Goal: Task Accomplishment & Management: Manage account settings

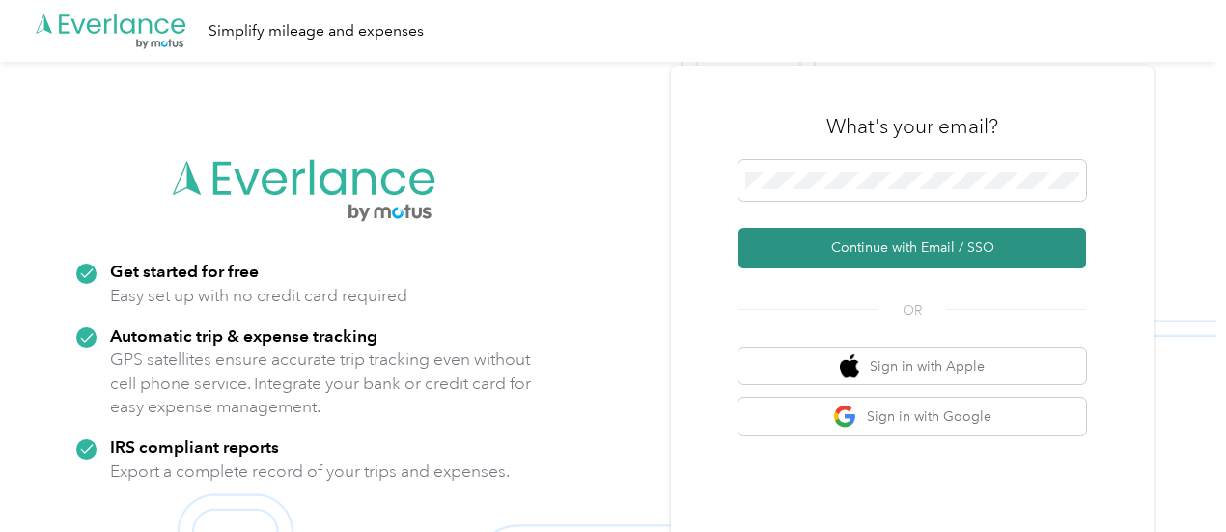
click at [903, 256] on button "Continue with Email / SSO" at bounding box center [911, 248] width 347 height 41
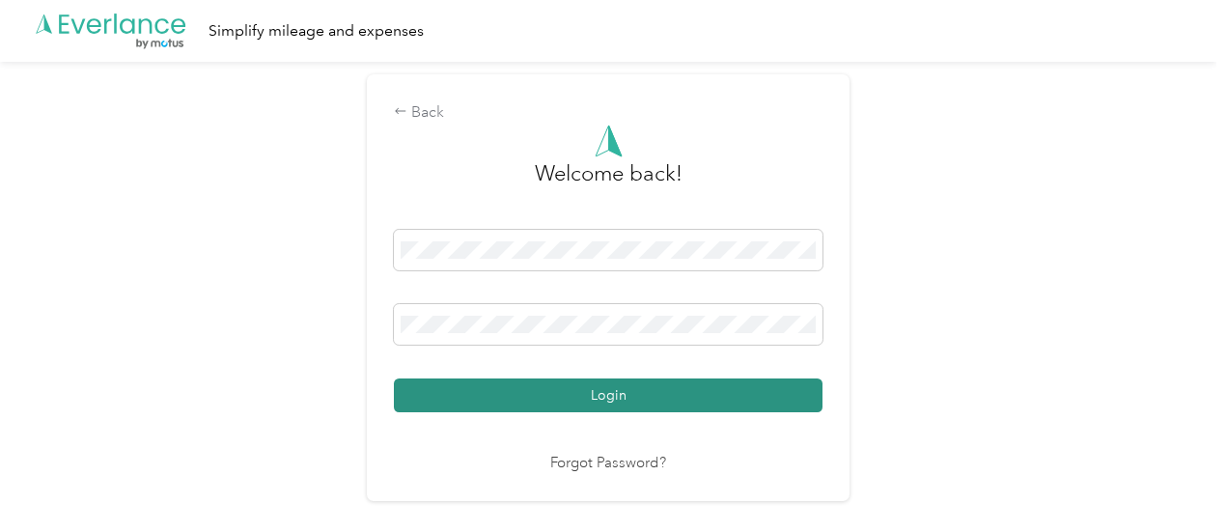
click at [761, 389] on button "Login" at bounding box center [608, 395] width 429 height 34
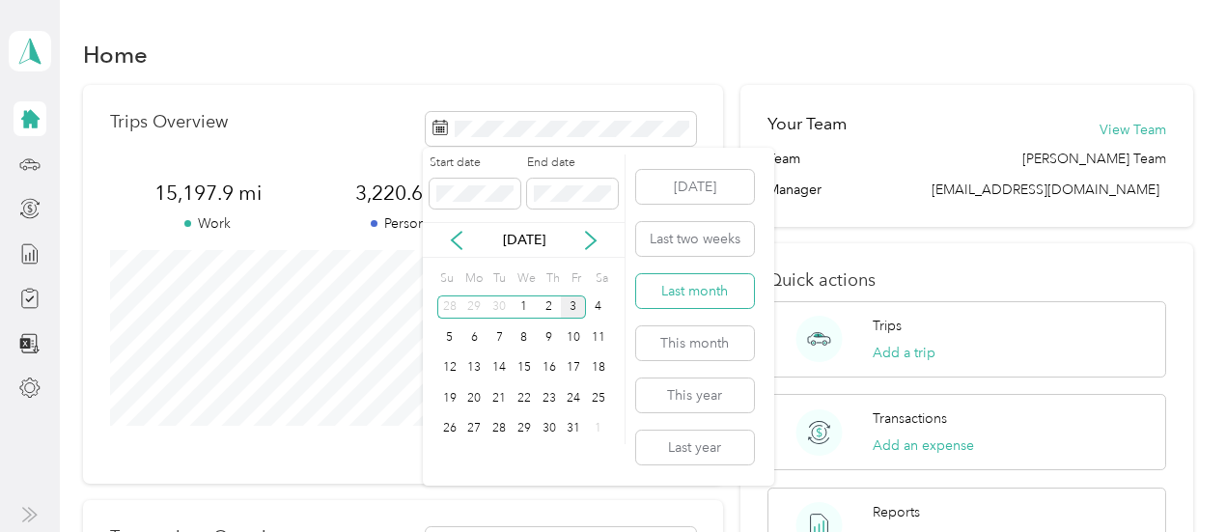
click at [698, 288] on button "Last month" at bounding box center [695, 291] width 118 height 34
